Goal: Task Accomplishment & Management: Complete application form

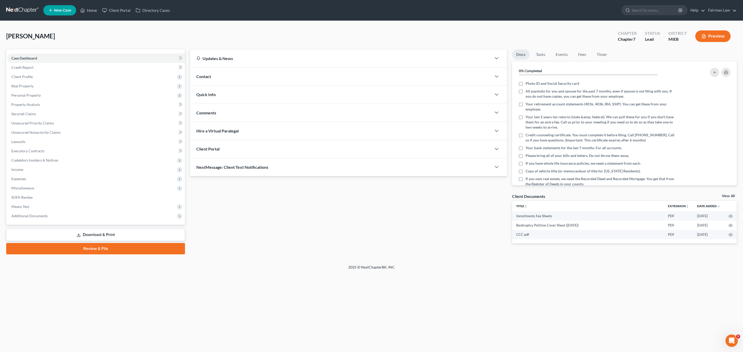
click at [97, 234] on link "Download & Print" at bounding box center [95, 235] width 179 height 12
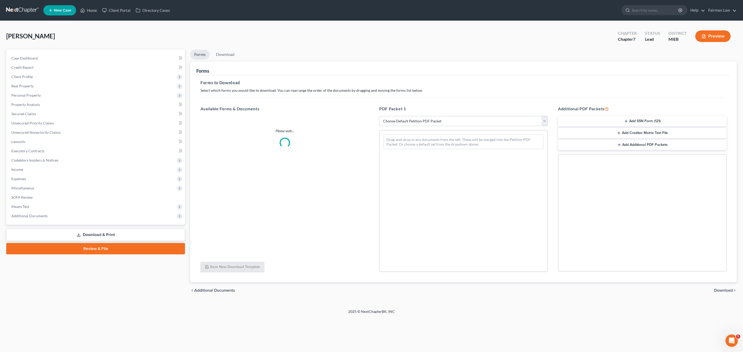
click at [640, 122] on button "Add SSN Form (121)" at bounding box center [642, 121] width 168 height 11
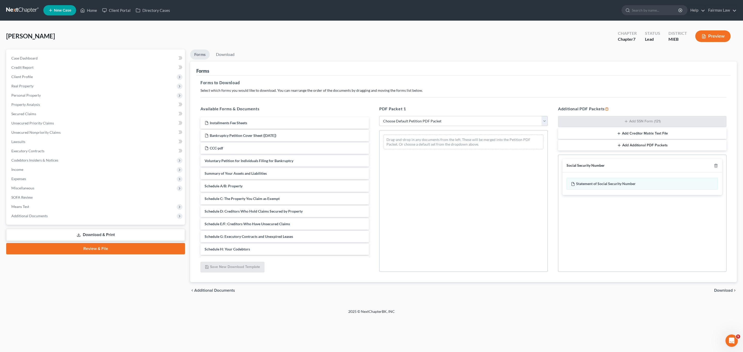
click at [724, 292] on span "Download" at bounding box center [723, 290] width 19 height 4
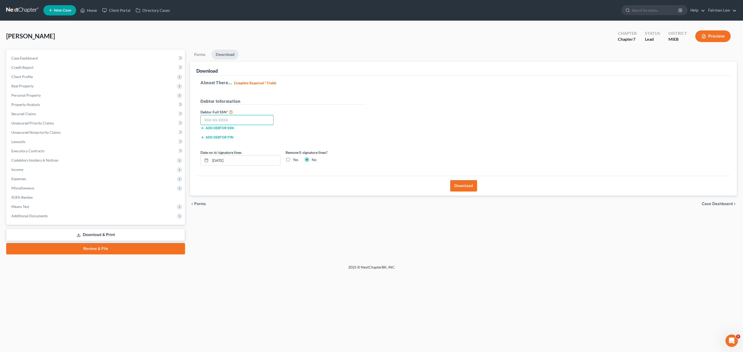
click at [235, 120] on input "text" at bounding box center [236, 120] width 73 height 10
paste input "365-11-0886"
type input "365-11-0886"
click at [460, 187] on button "Download" at bounding box center [463, 185] width 27 height 11
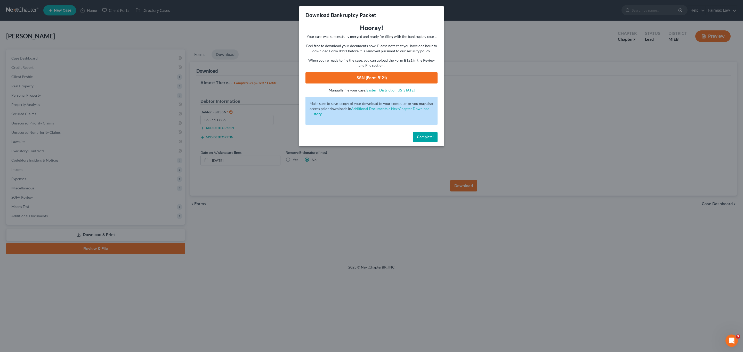
click at [375, 77] on link "SSN (Form B121)" at bounding box center [371, 77] width 132 height 11
click at [434, 136] on button "Complete!" at bounding box center [425, 137] width 25 height 10
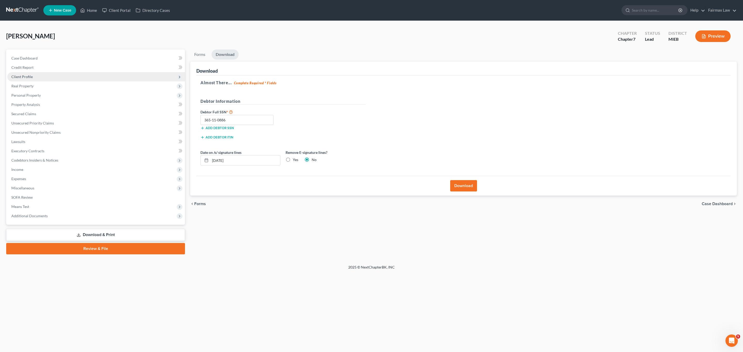
click at [27, 77] on span "Client Profile" at bounding box center [21, 77] width 21 height 4
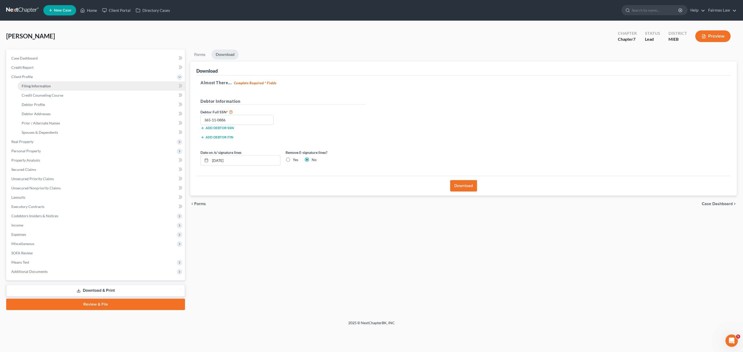
click at [36, 85] on span "Filing Information" at bounding box center [36, 86] width 29 height 4
select select "1"
select select "0"
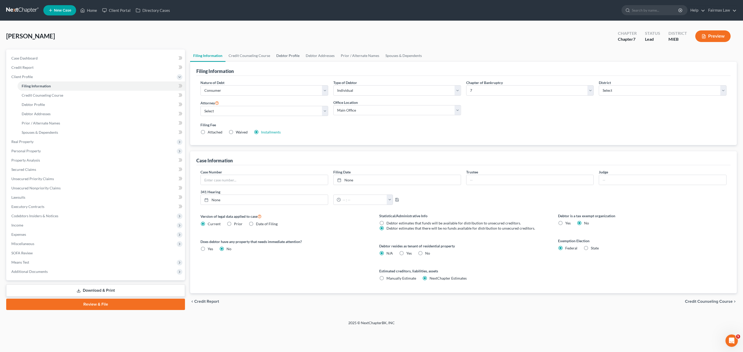
click at [299, 56] on link "Debtor Profile" at bounding box center [287, 56] width 29 height 12
select select "0"
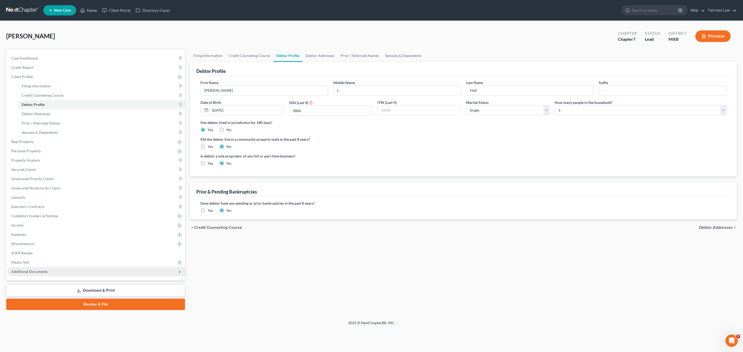
click at [47, 271] on span "Additional Documents" at bounding box center [96, 271] width 178 height 9
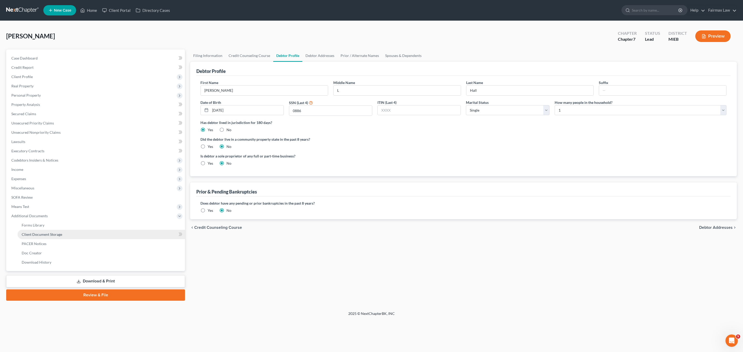
click at [56, 234] on span "Client Document Storage" at bounding box center [42, 234] width 40 height 4
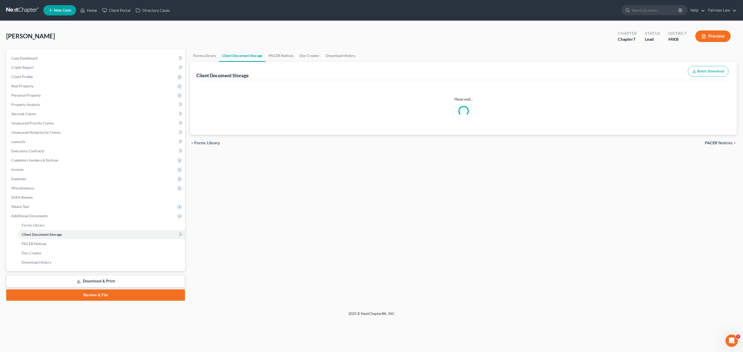
select select "7"
select select "6"
select select "32"
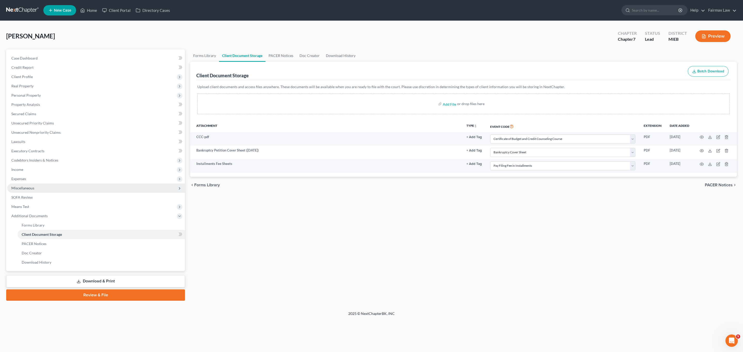
click at [29, 191] on span "Miscellaneous" at bounding box center [96, 188] width 178 height 9
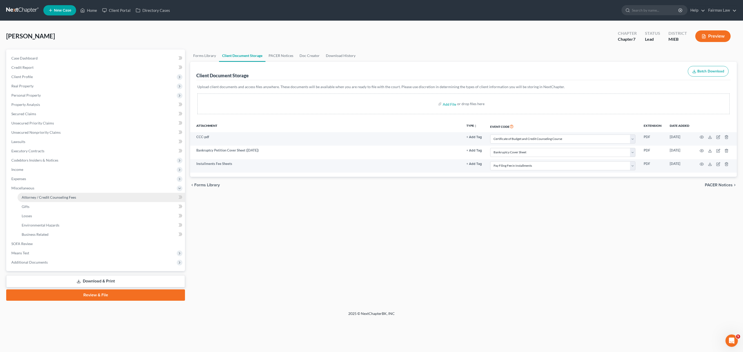
drag, startPoint x: 36, startPoint y: 197, endPoint x: 54, endPoint y: 194, distance: 18.5
click at [36, 196] on span "Attorney / Credit Counseling Fees" at bounding box center [49, 197] width 54 height 4
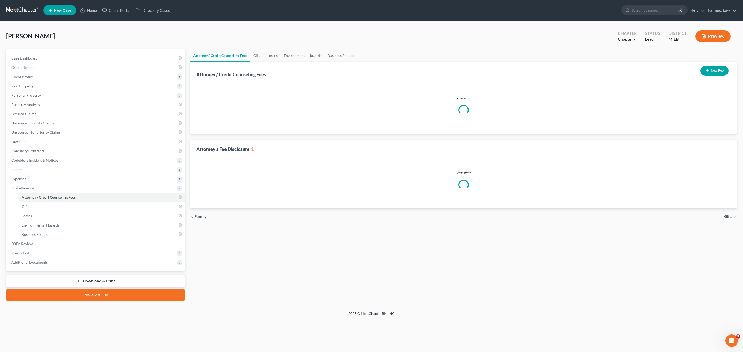
select select "2"
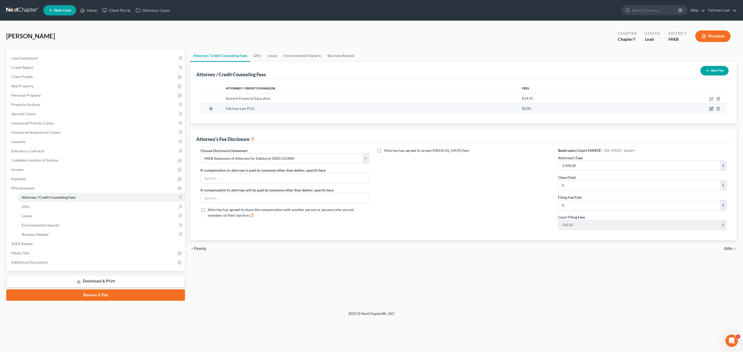
click at [709, 108] on icon "button" at bounding box center [710, 109] width 3 height 3
select select "23"
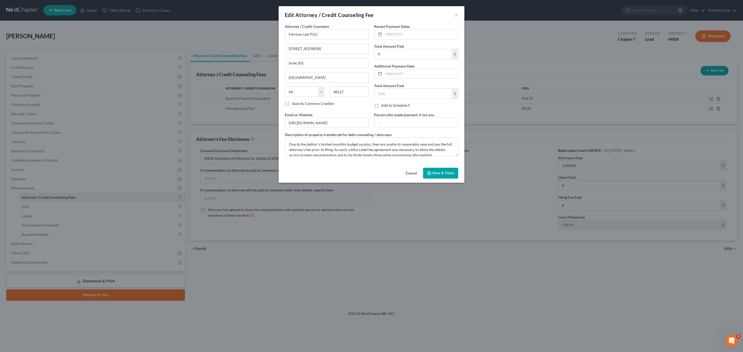
click at [446, 174] on span "Save & Close" at bounding box center [443, 173] width 22 height 4
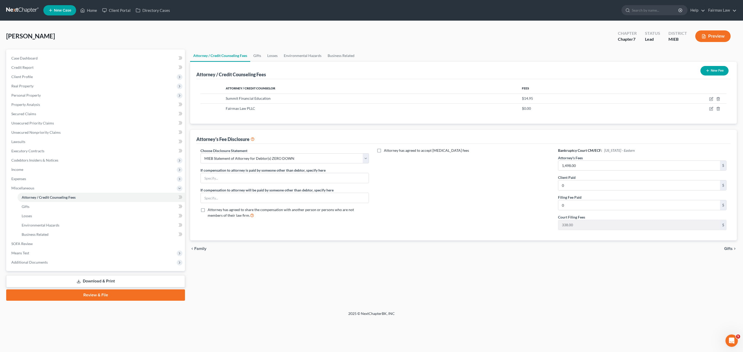
drag, startPoint x: 96, startPoint y: 294, endPoint x: 297, endPoint y: 254, distance: 205.1
click at [96, 294] on link "Review & File" at bounding box center [95, 295] width 179 height 11
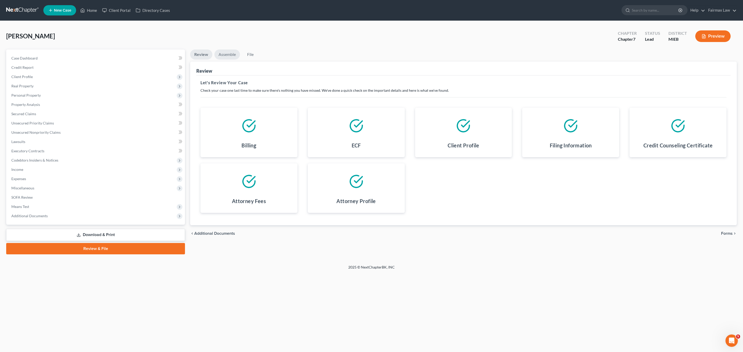
click at [226, 56] on link "Assemble" at bounding box center [227, 55] width 26 height 10
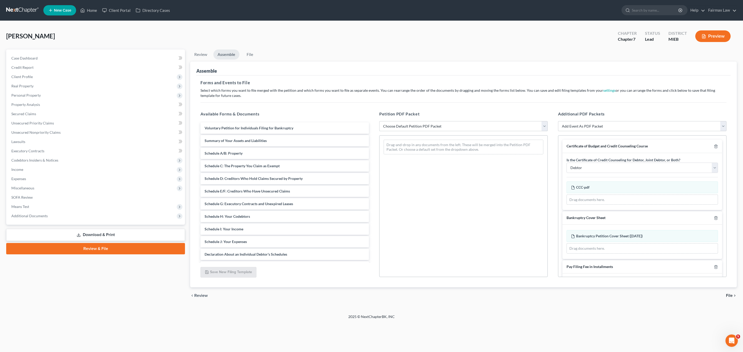
click at [431, 131] on select "Choose Default Petition PDF Packet Emergency Filing (Voluntary Petition and Cre…" at bounding box center [463, 126] width 168 height 10
select select "0"
click at [379, 121] on select "Choose Default Petition PDF Packet Emergency Filing (Voluntary Petition and Cre…" at bounding box center [463, 126] width 168 height 10
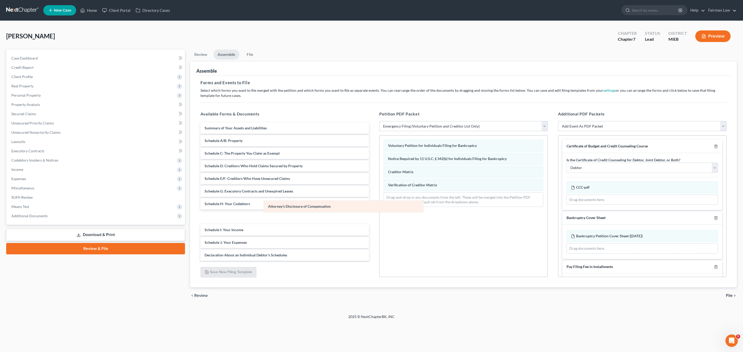
drag, startPoint x: 416, startPoint y: 201, endPoint x: 294, endPoint y: 208, distance: 122.4
click at [379, 208] on div "Attorney's Disclosure of Compensation Voluntary Petition for Individuals Filing…" at bounding box center [463, 174] width 168 height 76
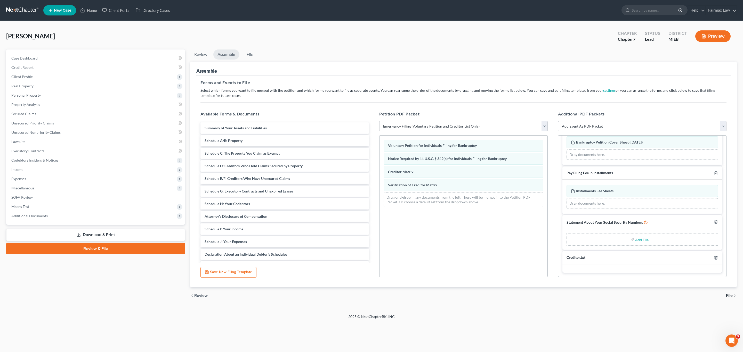
click at [639, 238] on input "file" at bounding box center [641, 239] width 12 height 9
type input "C:\fakepath\ssn [PERSON_NAME].pdf"
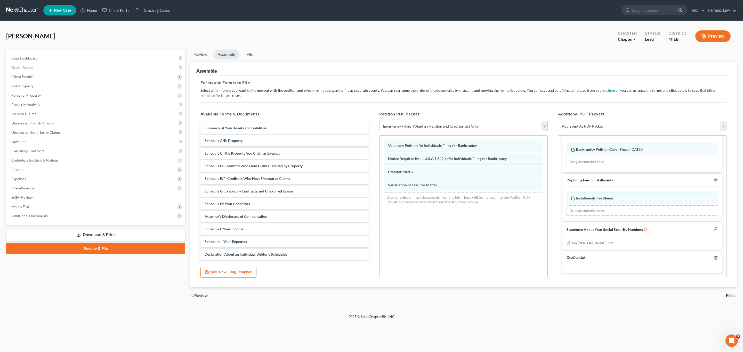
scroll to position [89, 0]
click at [730, 295] on span "File" at bounding box center [728, 296] width 7 height 4
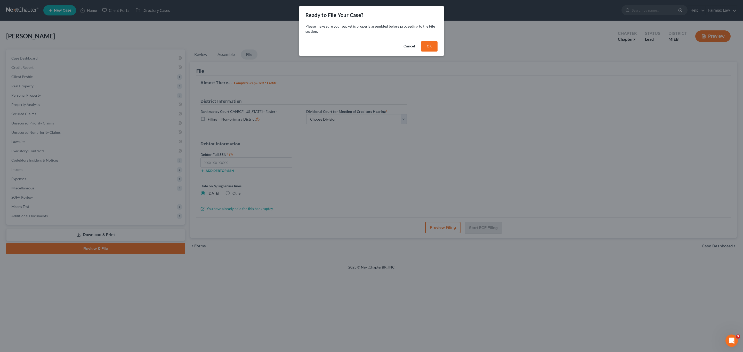
click at [428, 43] on button "OK" at bounding box center [429, 46] width 17 height 10
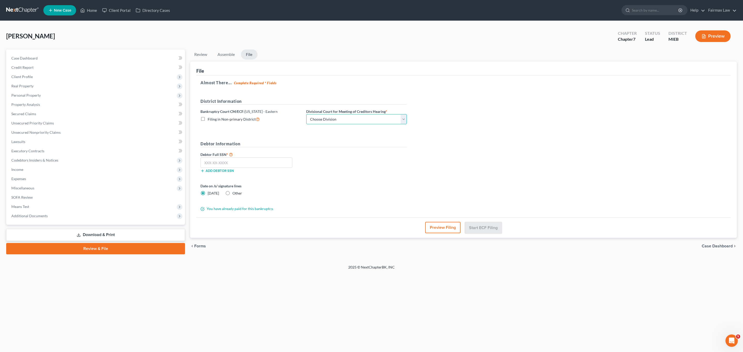
click at [335, 117] on select "Choose Division [GEOGRAPHIC_DATA] [GEOGRAPHIC_DATA] [GEOGRAPHIC_DATA]" at bounding box center [356, 119] width 101 height 10
select select "1"
click at [306, 114] on select "Choose Division [GEOGRAPHIC_DATA] [GEOGRAPHIC_DATA] [GEOGRAPHIC_DATA]" at bounding box center [356, 119] width 101 height 10
click at [250, 158] on input "text" at bounding box center [246, 163] width 92 height 10
paste input "365-11-0886"
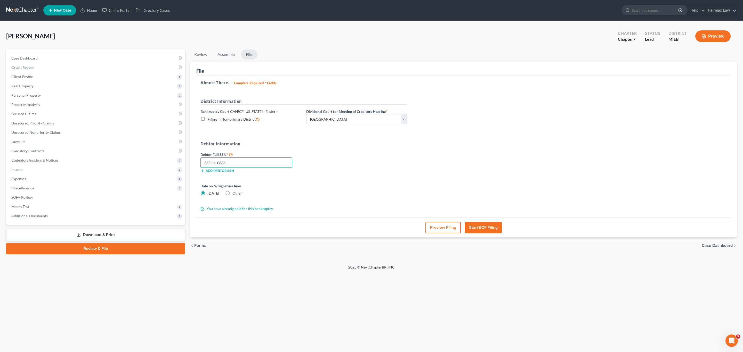
type input "365-11-0886"
drag, startPoint x: 490, startPoint y: 228, endPoint x: 493, endPoint y: 228, distance: 3.6
click at [490, 228] on button "Start ECF Filing" at bounding box center [483, 227] width 37 height 11
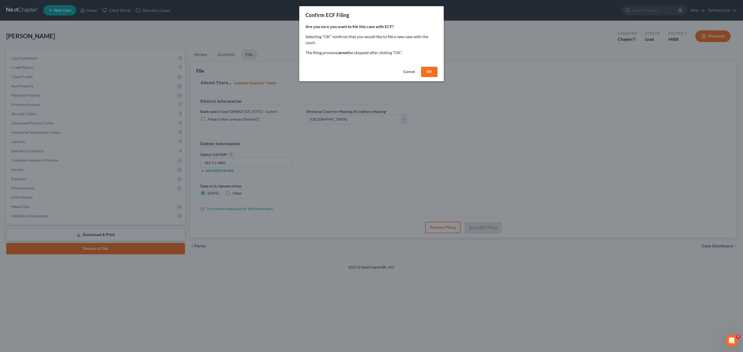
click at [427, 71] on button "OK" at bounding box center [429, 72] width 17 height 10
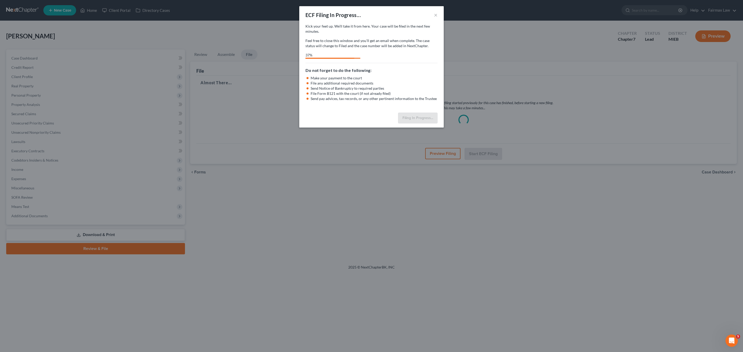
select select "1"
